Goal: Task Accomplishment & Management: Manage account settings

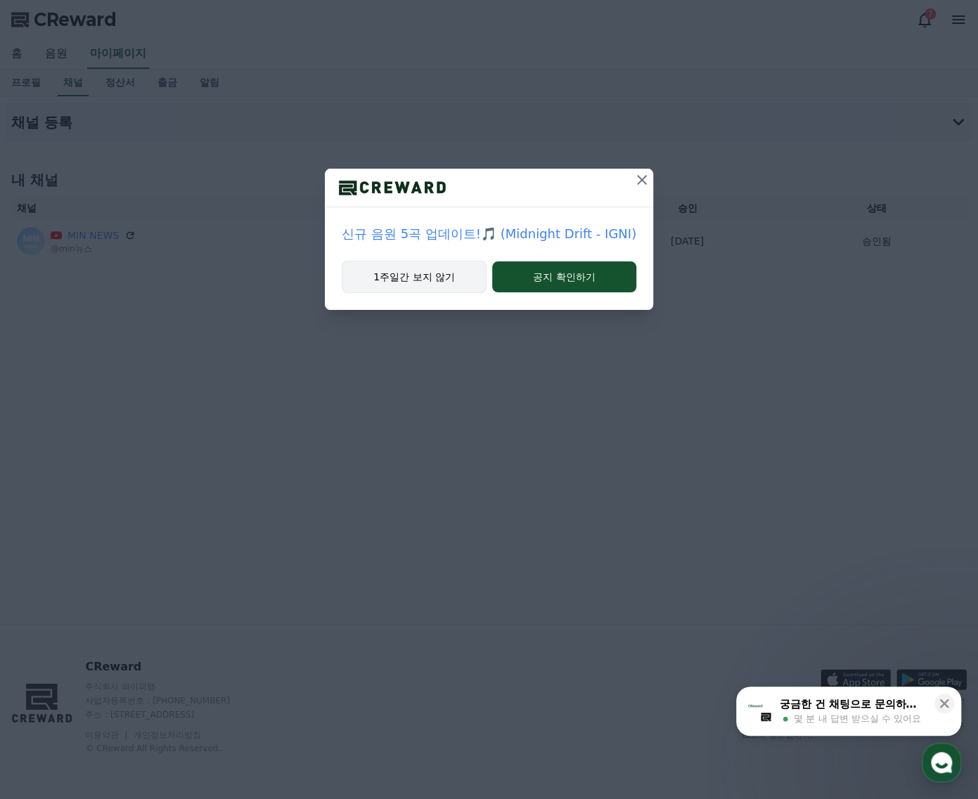
click at [446, 286] on button "1주일간 보지 않기" at bounding box center [414, 277] width 145 height 32
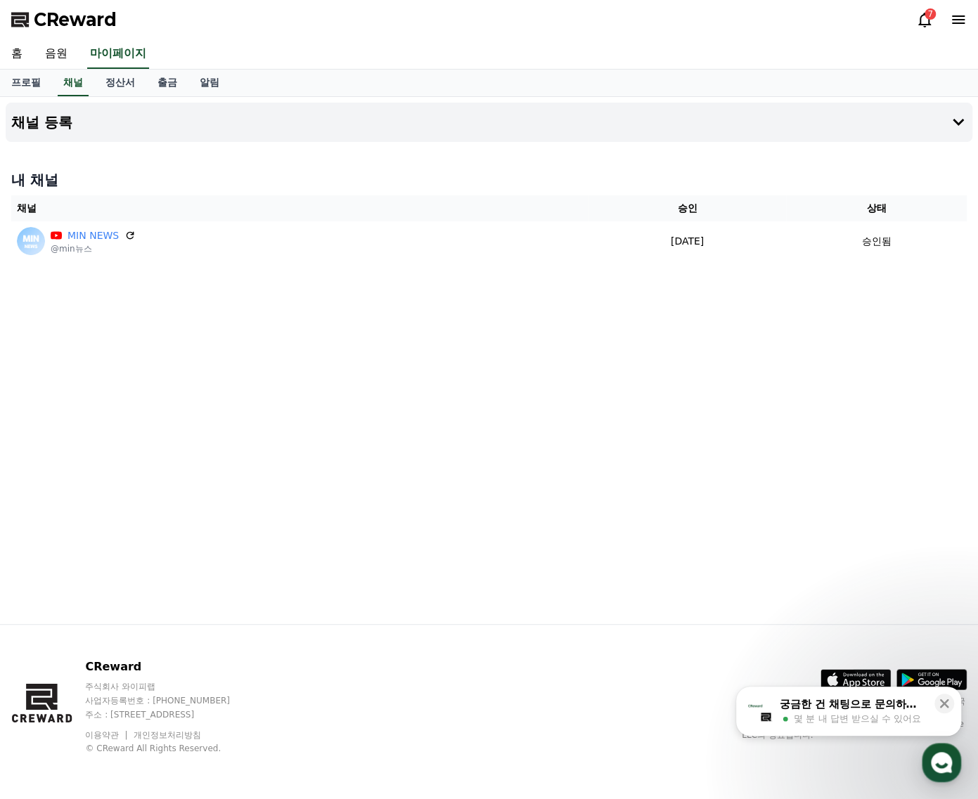
click at [48, 27] on span "CReward" at bounding box center [75, 19] width 83 height 22
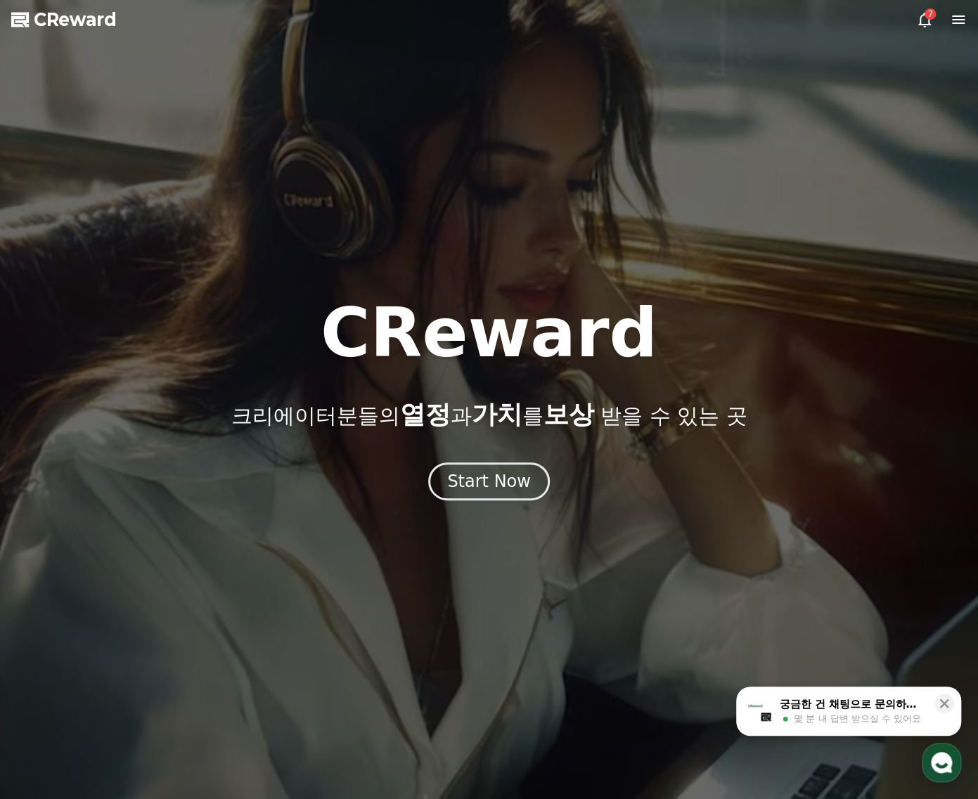
click at [911, 6] on div at bounding box center [489, 399] width 978 height 799
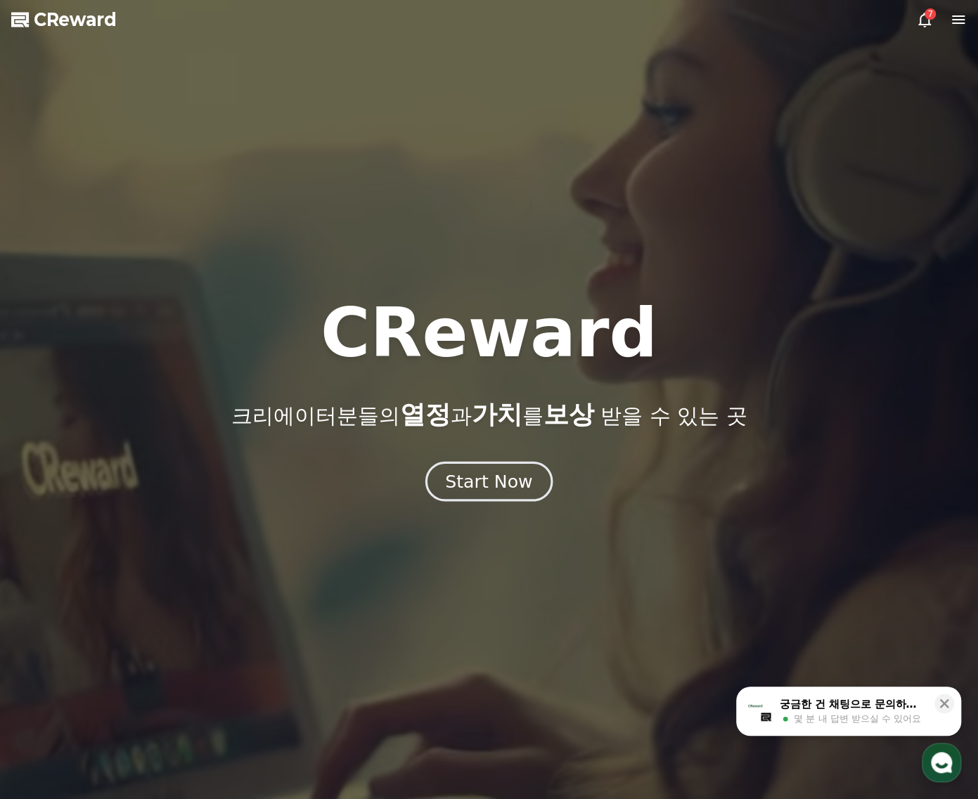
click at [521, 476] on div "Start Now" at bounding box center [488, 482] width 87 height 24
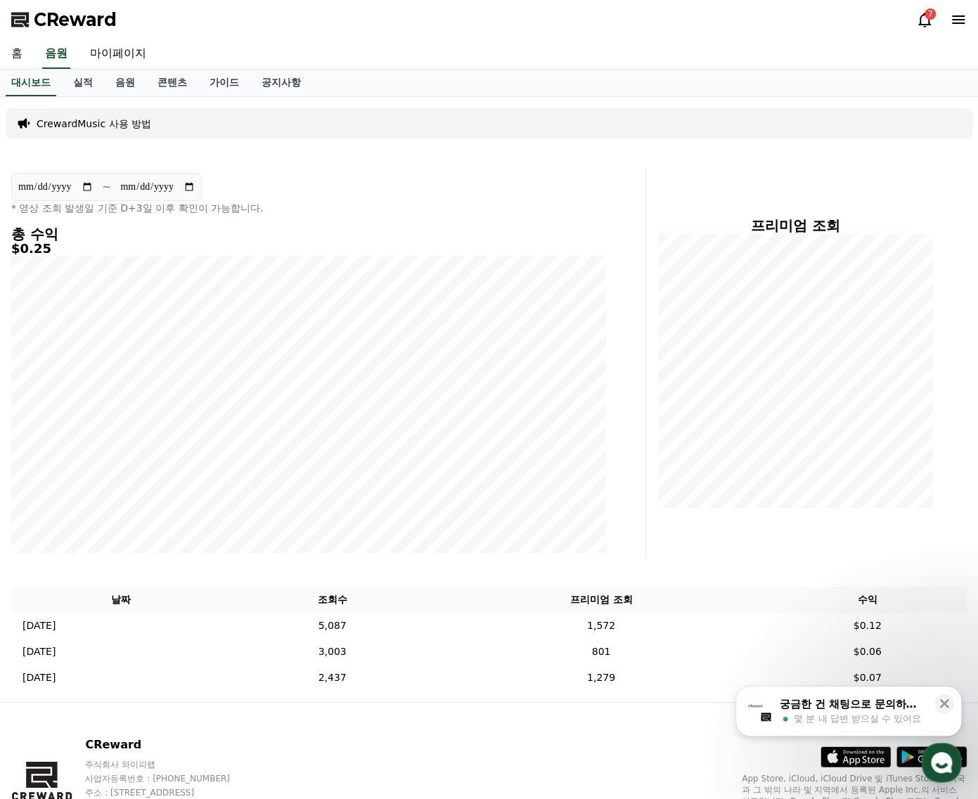
click at [22, 50] on link "홈" at bounding box center [17, 54] width 34 height 30
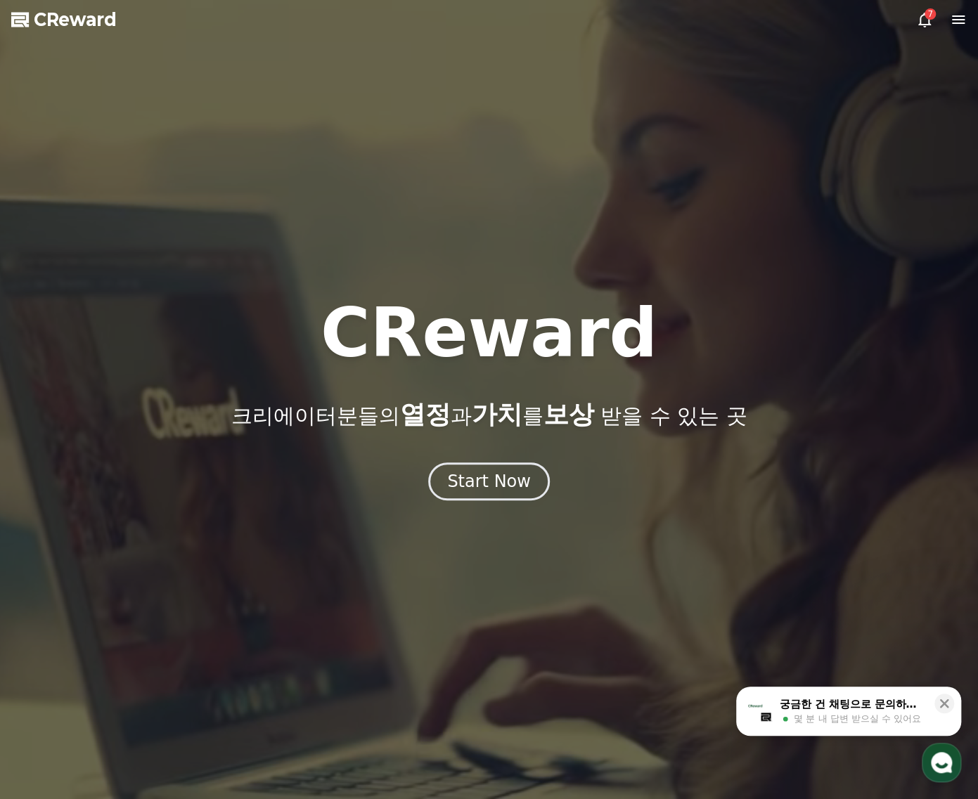
click at [972, 18] on div at bounding box center [489, 399] width 978 height 799
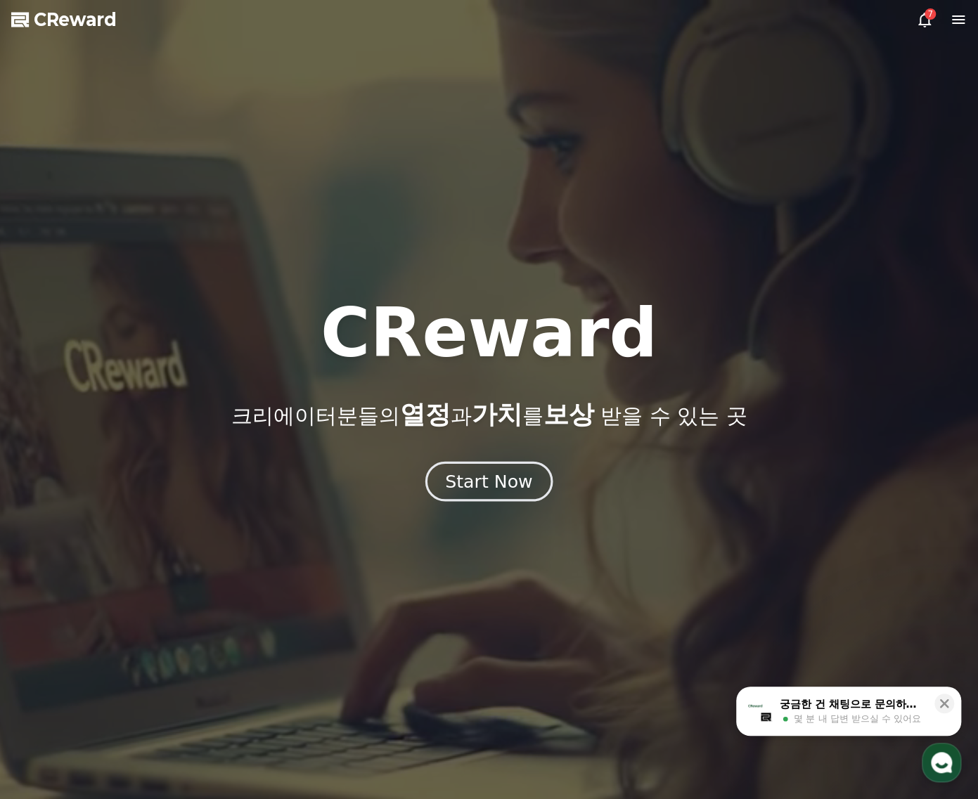
click at [539, 479] on button "Start Now" at bounding box center [488, 481] width 127 height 40
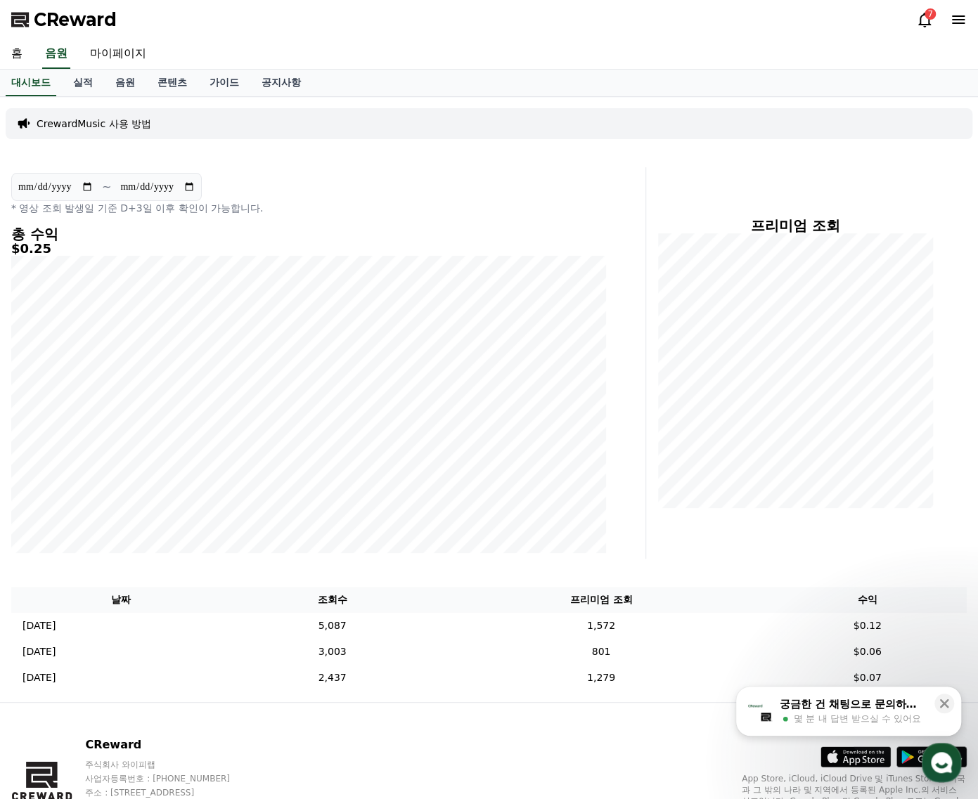
click at [62, 30] on span "CReward" at bounding box center [75, 19] width 83 height 22
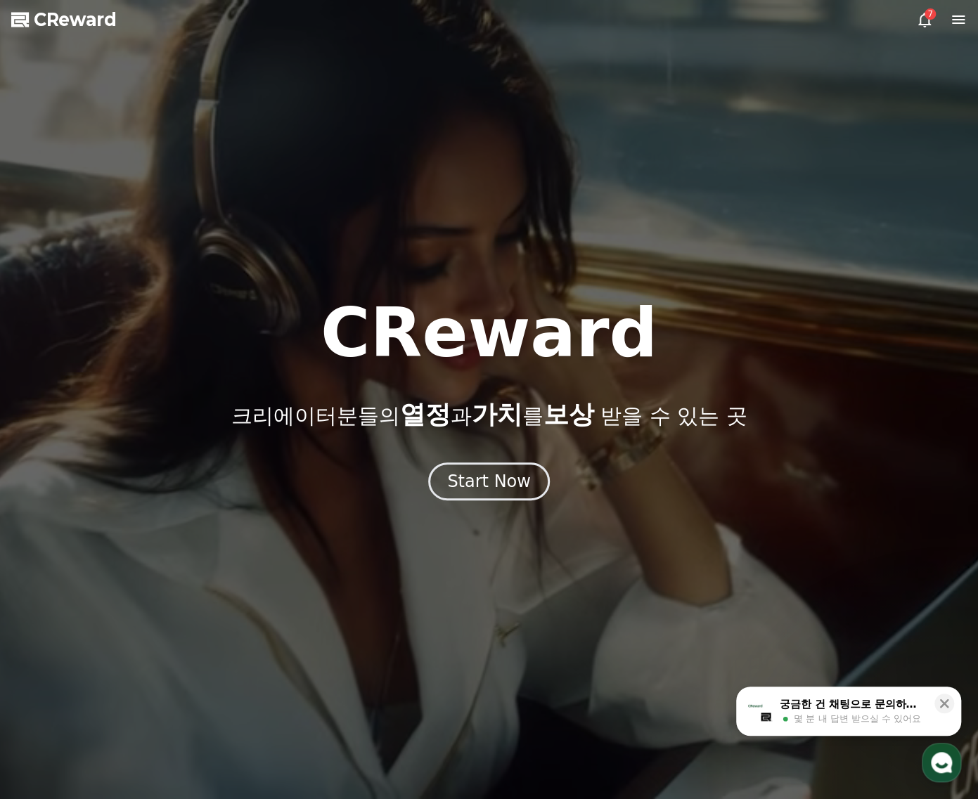
click at [65, 26] on span "CReward" at bounding box center [75, 19] width 83 height 22
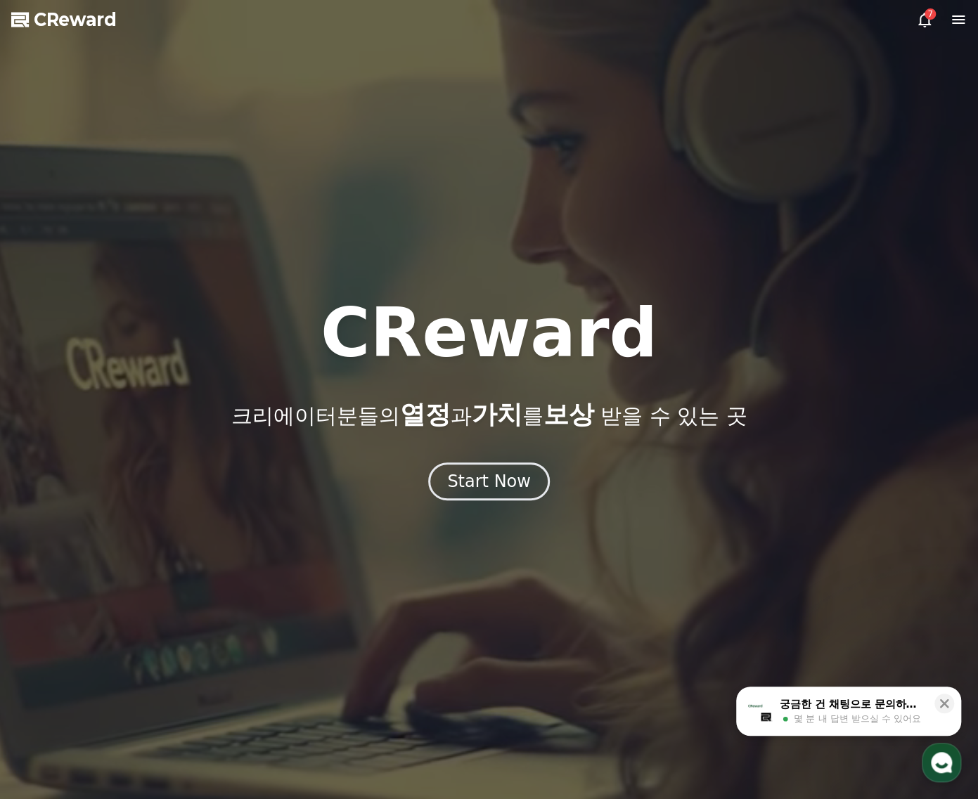
click at [474, 452] on div "CReward 크리에이터분들의 열정 과 가치 를 보상 받을 수 있는 곳 Start Now" at bounding box center [489, 399] width 978 height 201
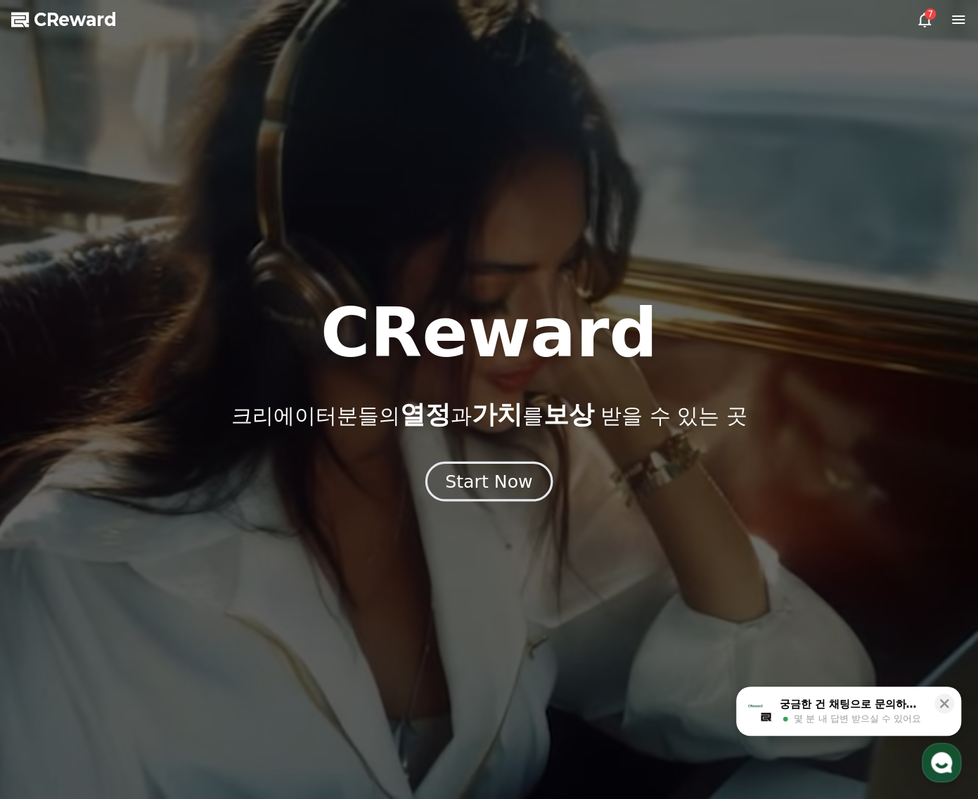
click at [489, 474] on div "Start Now" at bounding box center [488, 482] width 87 height 24
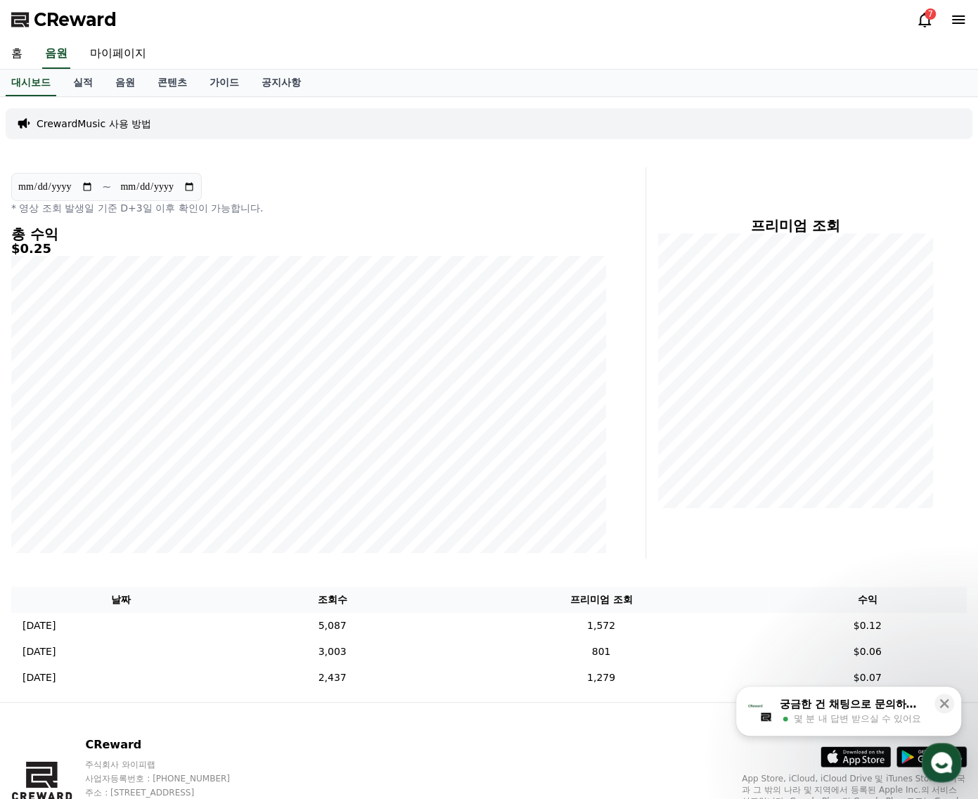
click at [970, 15] on div "CReward 7" at bounding box center [489, 19] width 978 height 39
click at [952, 20] on icon at bounding box center [958, 19] width 13 height 8
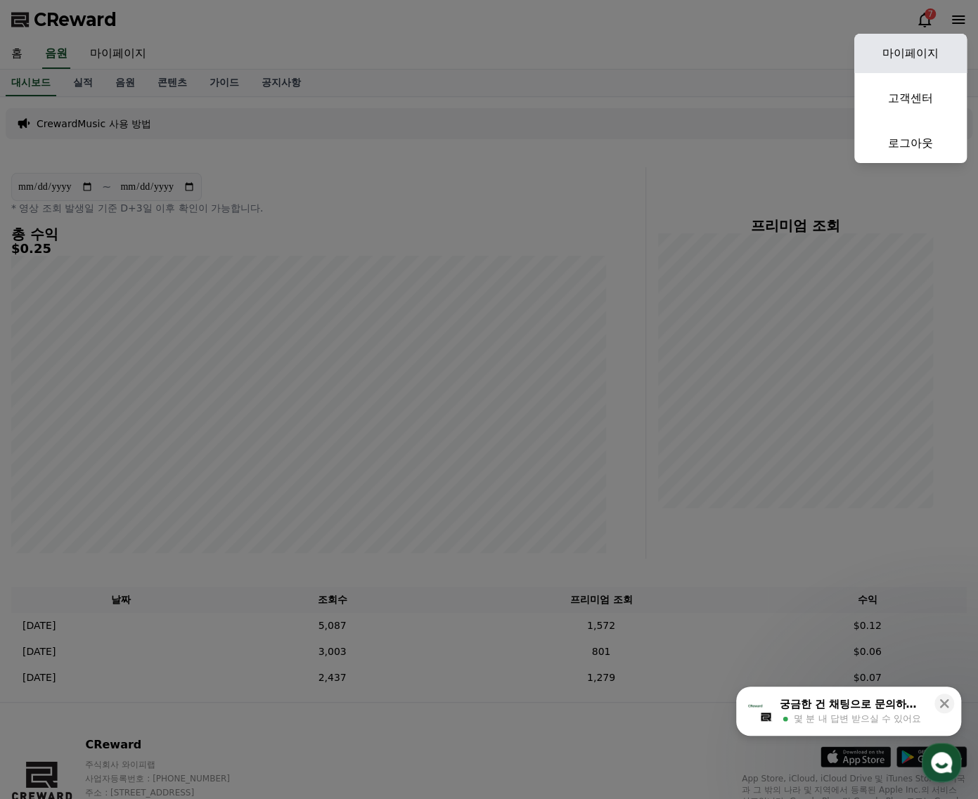
click at [926, 57] on link "마이페이지" at bounding box center [910, 53] width 112 height 39
select select "**********"
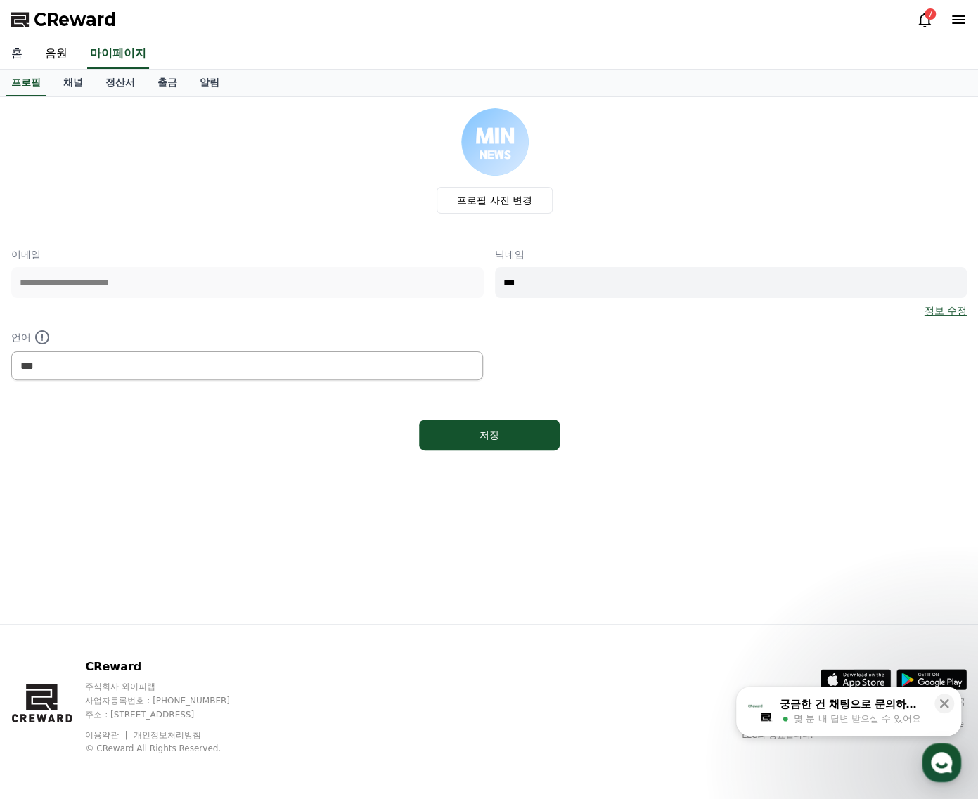
click at [25, 55] on link "홈" at bounding box center [17, 54] width 34 height 30
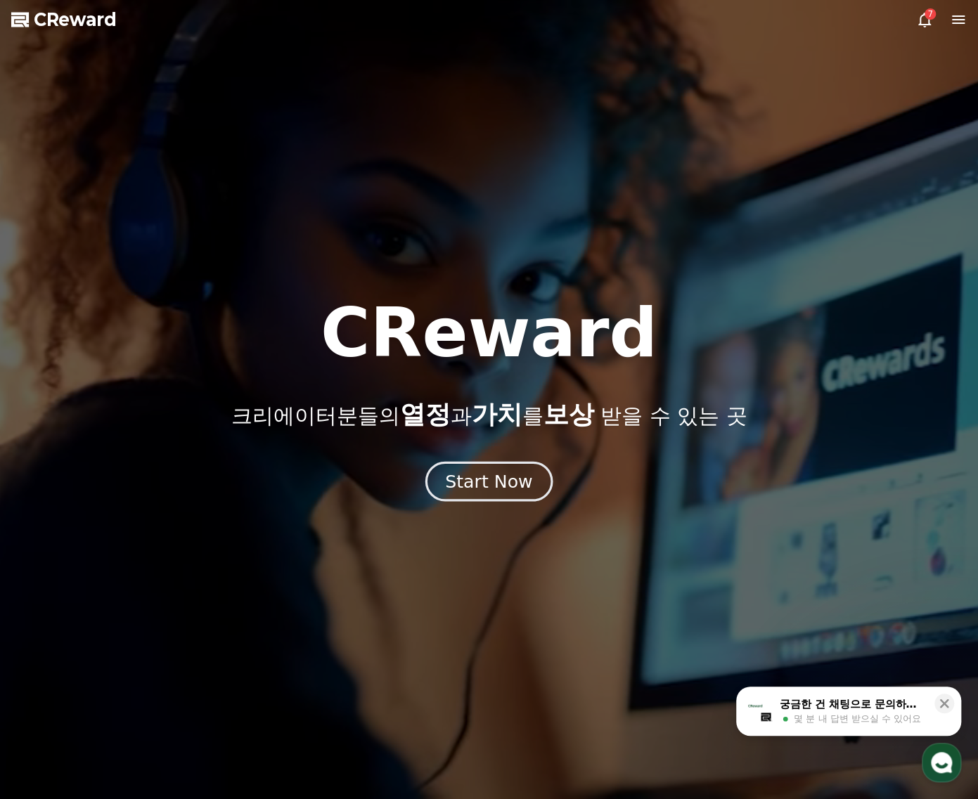
click at [495, 489] on div "Start Now" at bounding box center [488, 482] width 87 height 24
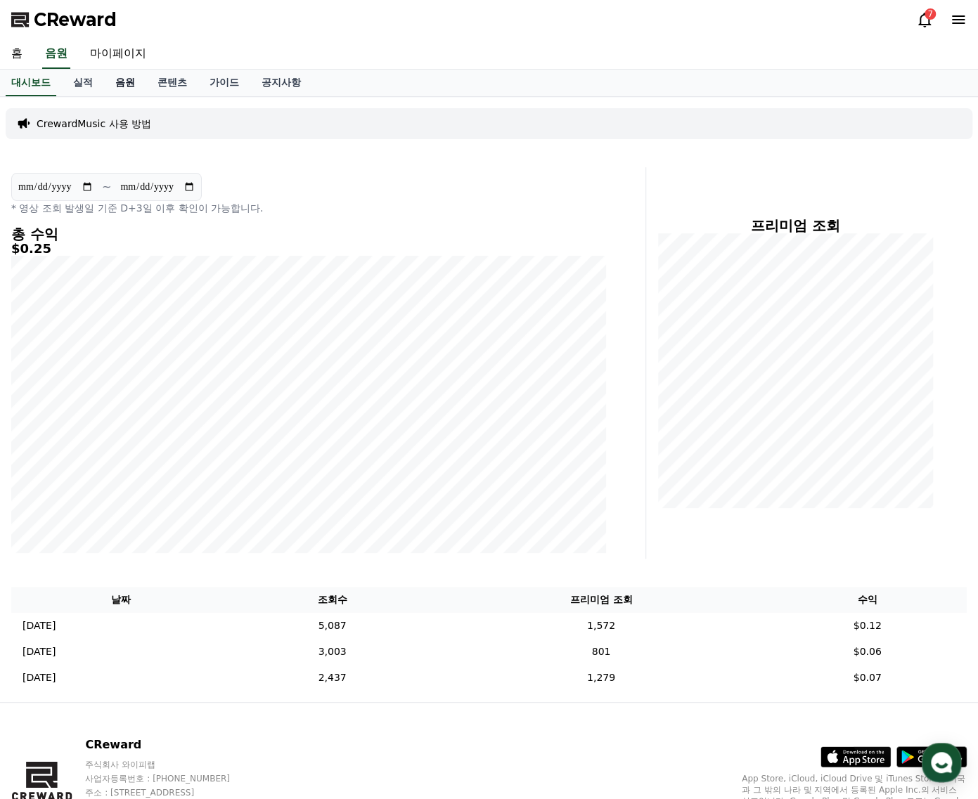
click at [136, 84] on link "음원" at bounding box center [125, 83] width 42 height 27
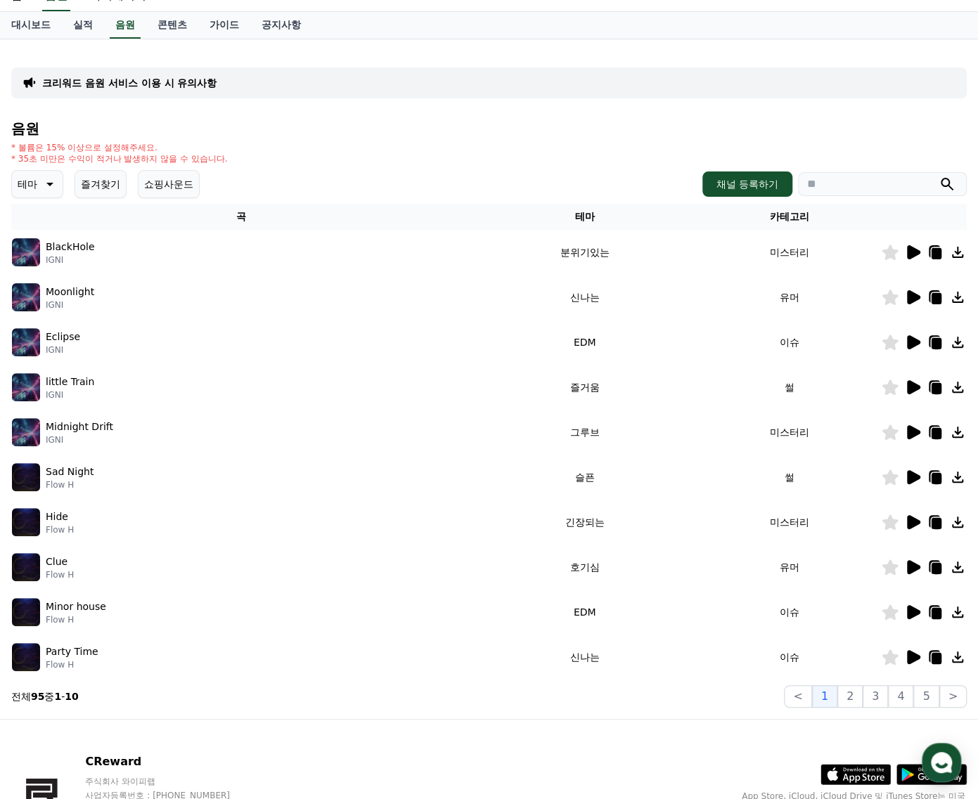
scroll to position [141, 0]
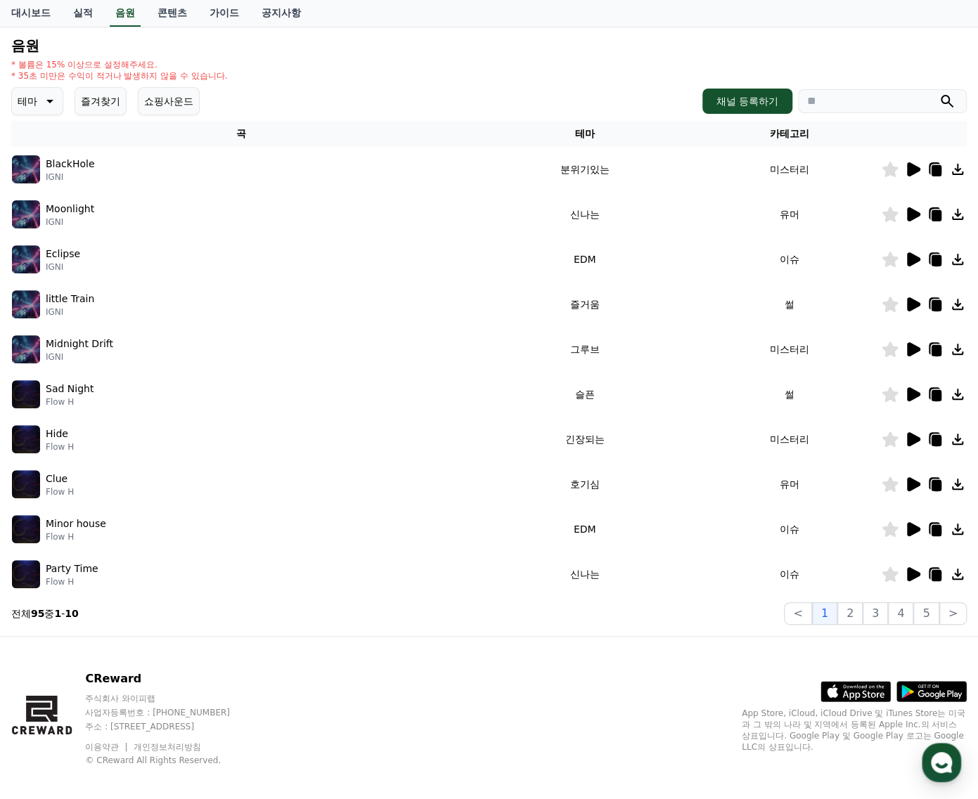
click at [908, 167] on icon at bounding box center [913, 169] width 13 height 14
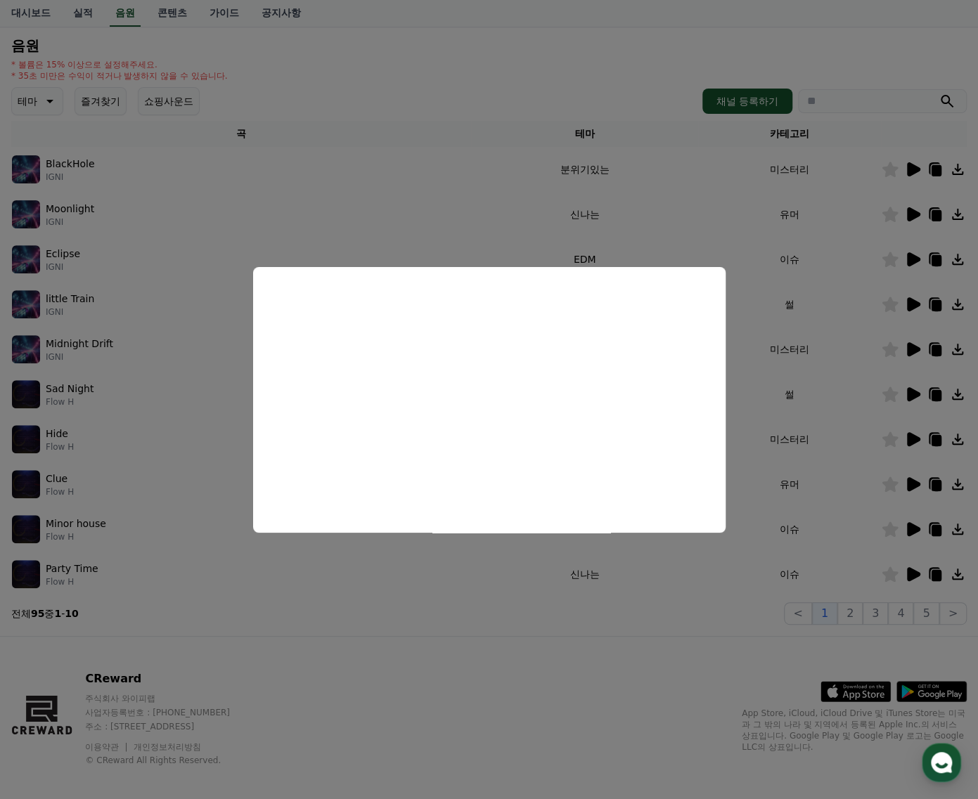
click at [510, 206] on button "close modal" at bounding box center [489, 399] width 978 height 799
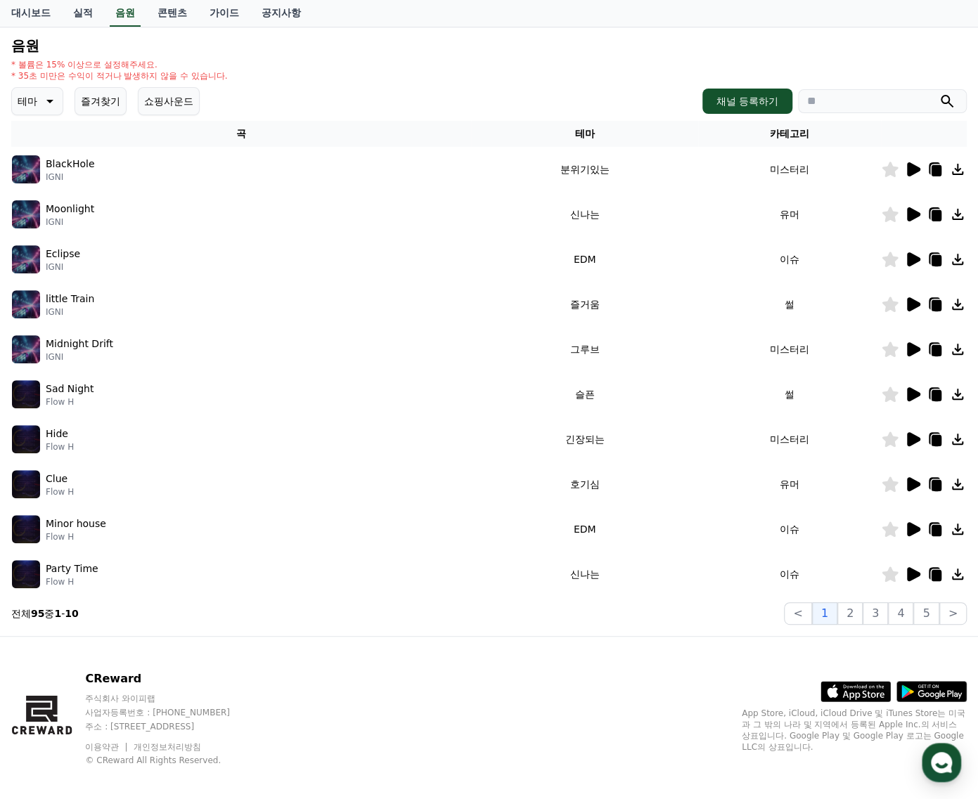
click at [913, 256] on icon at bounding box center [913, 259] width 13 height 14
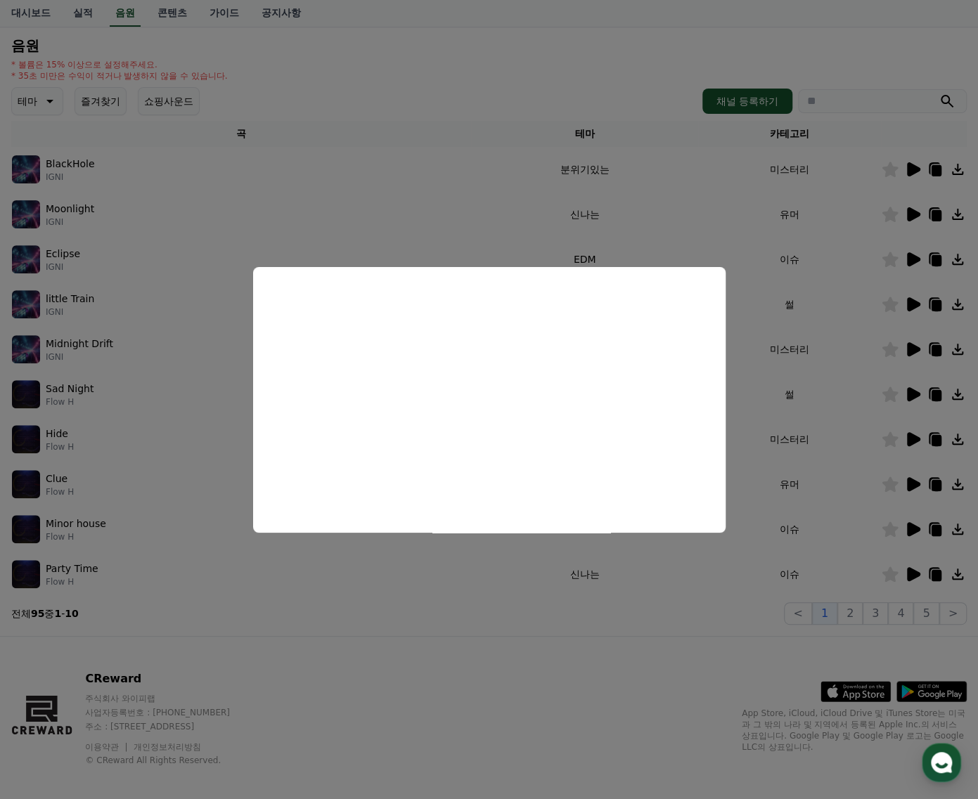
click at [761, 289] on button "close modal" at bounding box center [489, 399] width 978 height 799
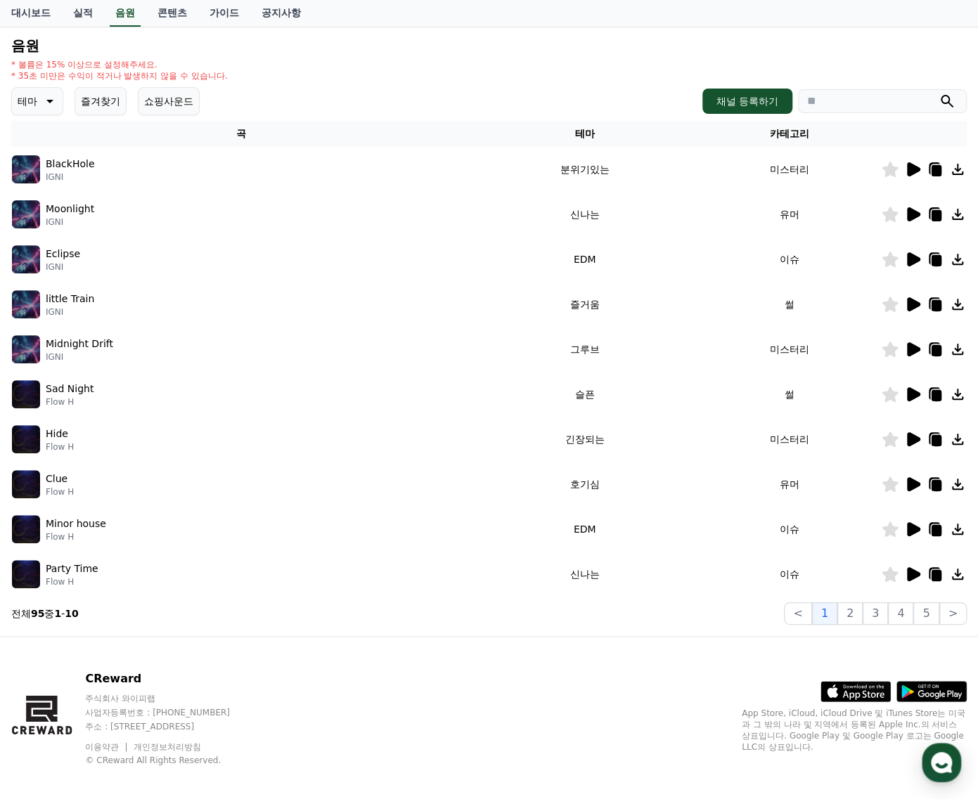
click at [962, 256] on icon at bounding box center [957, 259] width 17 height 17
click at [938, 259] on icon at bounding box center [937, 260] width 10 height 11
click at [910, 482] on icon at bounding box center [913, 484] width 13 height 14
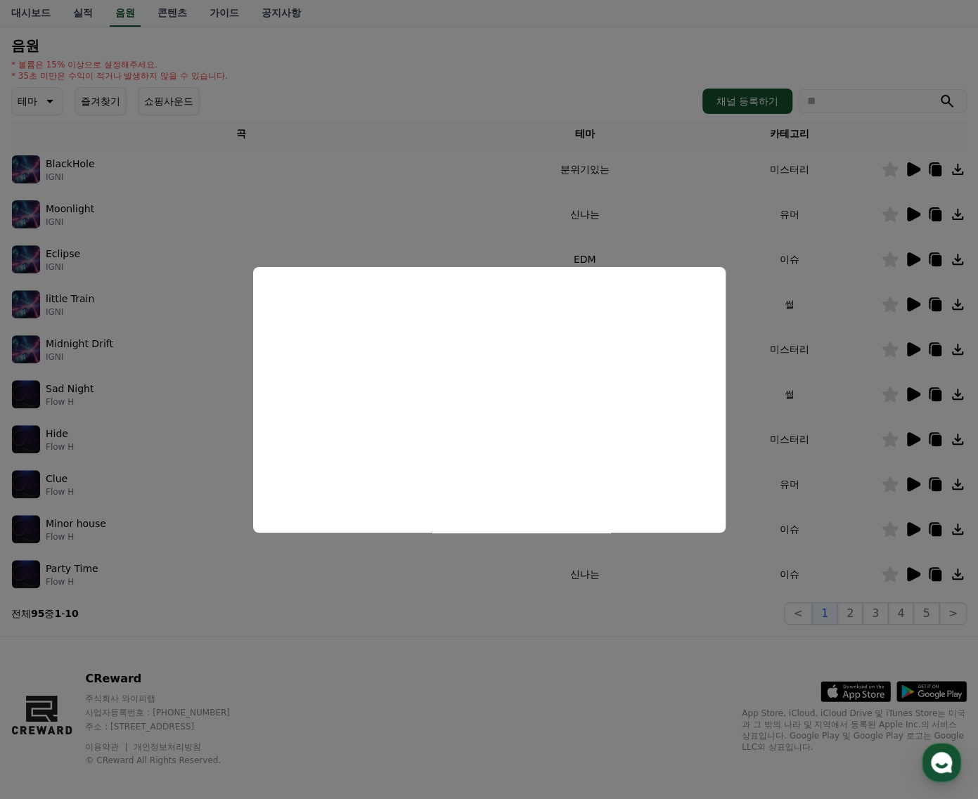
click at [186, 489] on button "close modal" at bounding box center [489, 399] width 978 height 799
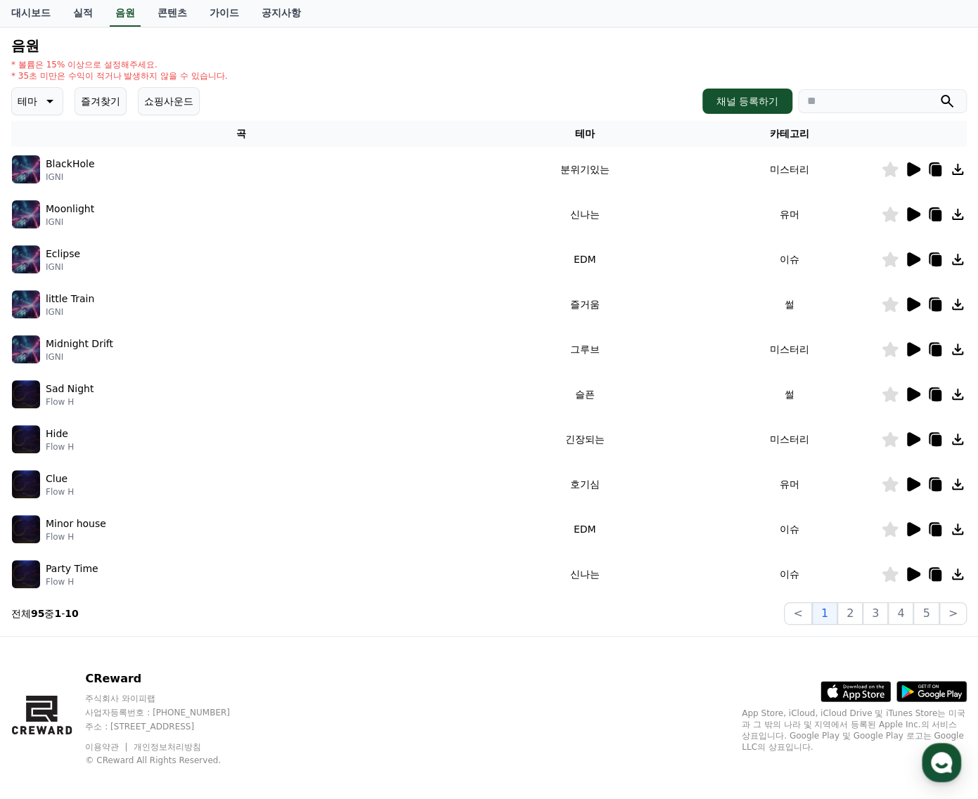
click at [934, 484] on icon at bounding box center [937, 485] width 10 height 11
click at [907, 38] on h4 "음원" at bounding box center [488, 45] width 955 height 15
